Goal: Contribute content: Add original content to the website for others to see

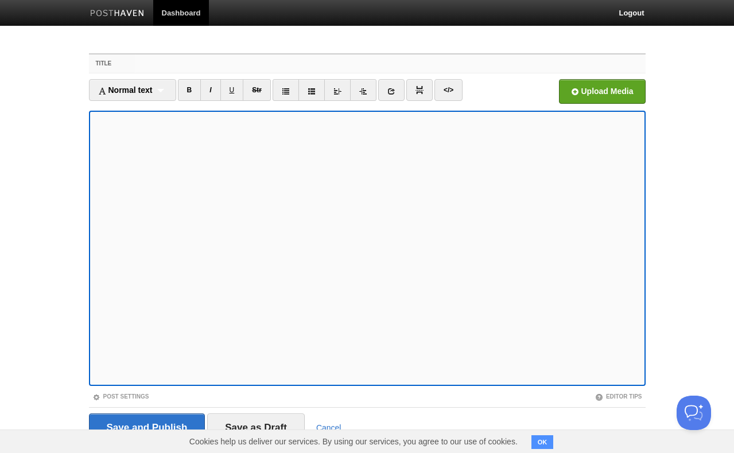
click at [271, 65] on input "Title" at bounding box center [390, 63] width 510 height 18
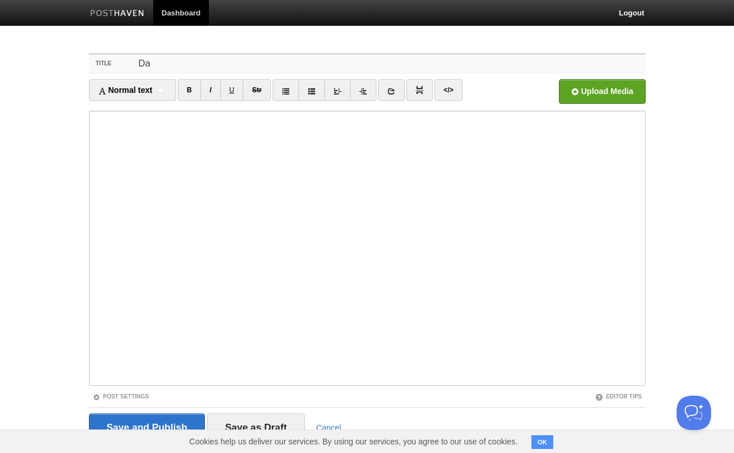
type input "D"
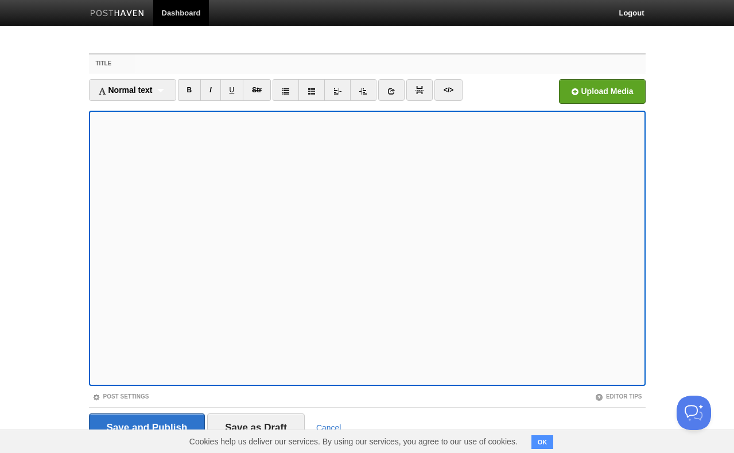
click at [352, 60] on input "Title" at bounding box center [390, 63] width 510 height 18
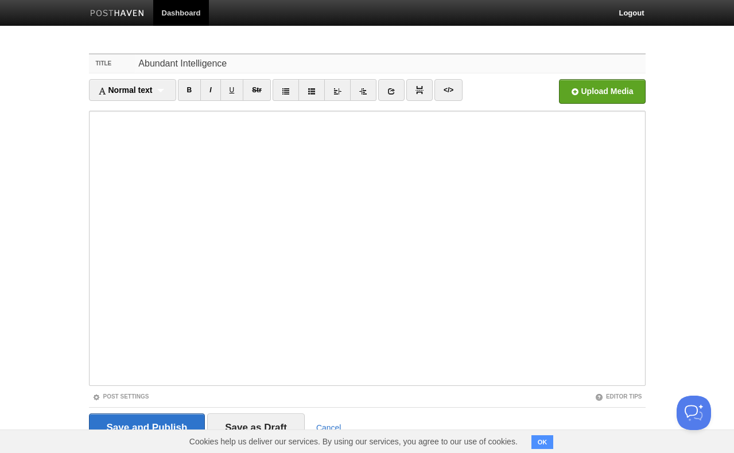
drag, startPoint x: 262, startPoint y: 63, endPoint x: 207, endPoint y: 33, distance: 62.9
click at [207, 33] on body "Dashboard Logout Your Sites [PERSON_NAME] Sites You Contribute To Y Combinator …" at bounding box center [367, 242] width 734 height 485
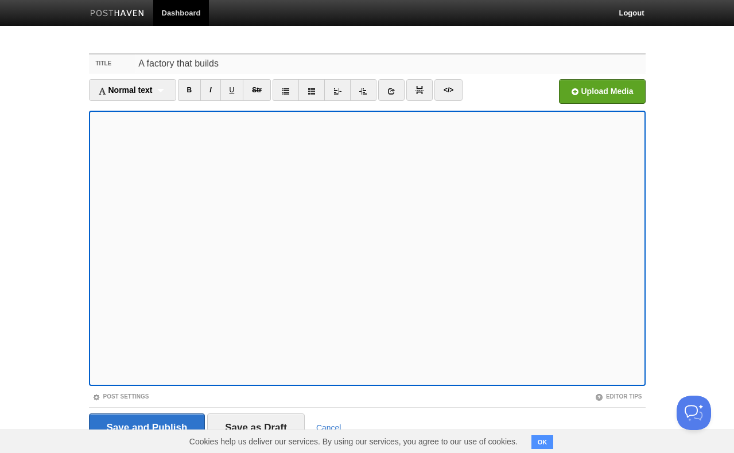
click at [343, 67] on input "A factory that builds" at bounding box center [390, 63] width 510 height 18
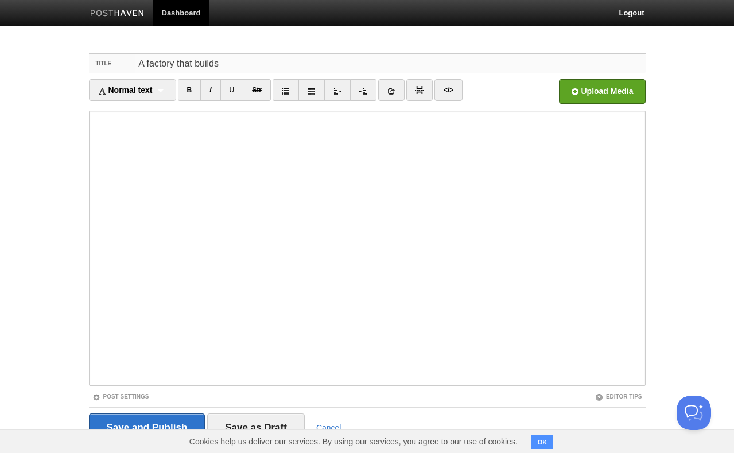
click at [343, 67] on input "A factory that builds" at bounding box center [390, 63] width 510 height 18
type input "W"
type input "C"
drag, startPoint x: 330, startPoint y: 68, endPoint x: 287, endPoint y: 52, distance: 45.9
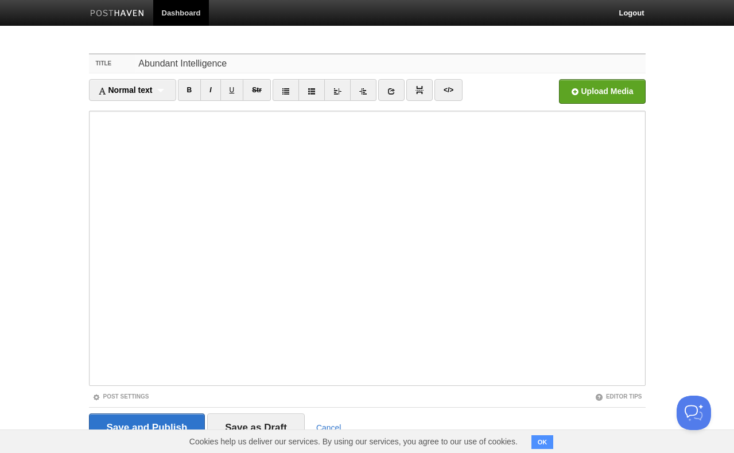
click at [287, 52] on div "Title Abundant Intelligence Normal text Normal text Heading 1 Heading 2 Heading…" at bounding box center [367, 264] width 574 height 442
click at [164, 62] on input "More infrastructure" at bounding box center [390, 63] width 510 height 18
drag, startPoint x: 227, startPoint y: 59, endPoint x: 153, endPoint y: 15, distance: 86.4
click at [154, 16] on body "Dashboard Logout Your Sites [PERSON_NAME] Sites You Contribute To Y Combinator …" at bounding box center [367, 242] width 734 height 485
click at [177, 59] on input "Meeting demand" at bounding box center [390, 63] width 510 height 18
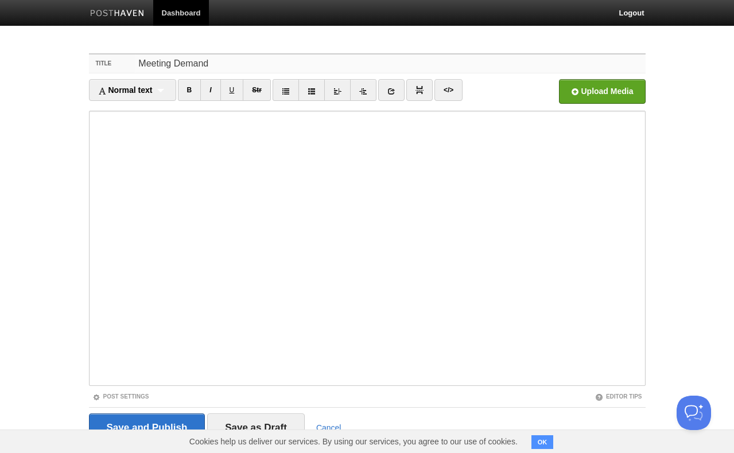
drag, startPoint x: 232, startPoint y: 63, endPoint x: 122, endPoint y: 19, distance: 119.2
click at [122, 19] on body "Dashboard Logout Your Sites [PERSON_NAME] Sites You Contribute To Y Combinator …" at bounding box center [367, 242] width 734 height 485
type input "S"
drag, startPoint x: 281, startPoint y: 61, endPoint x: 223, endPoint y: 17, distance: 72.9
click at [237, 28] on body "Dashboard Logout Your Sites [PERSON_NAME] Sites You Contribute To Y Combinator …" at bounding box center [367, 242] width 734 height 485
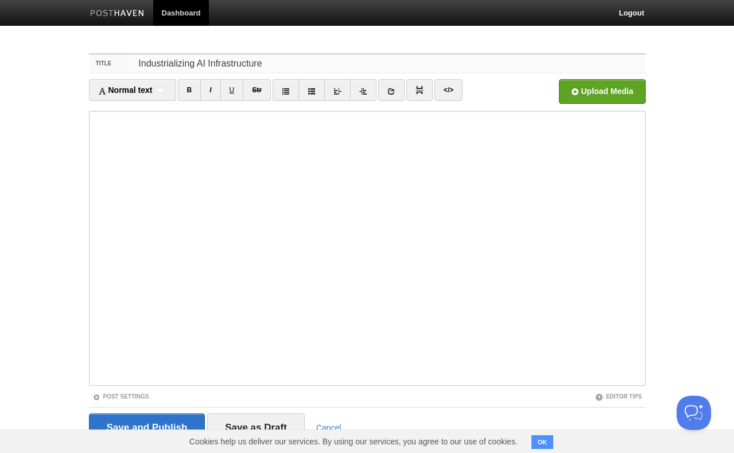
scroll to position [21, 0]
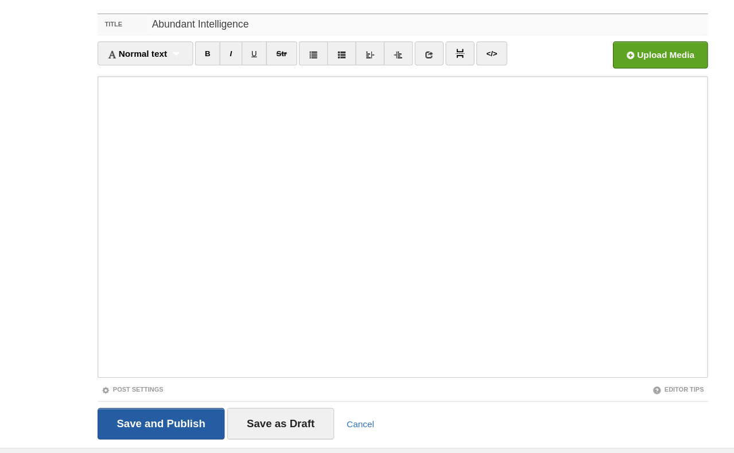
type input "Abundant Intelligence"
click at [185, 414] on input "Save and Publish" at bounding box center [147, 407] width 116 height 29
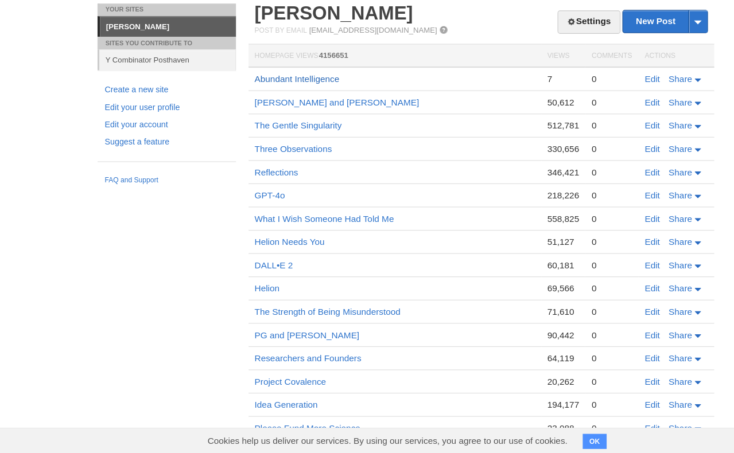
click at [272, 113] on link "Abundant Intelligence" at bounding box center [270, 111] width 77 height 9
